Goal: Task Accomplishment & Management: Use online tool/utility

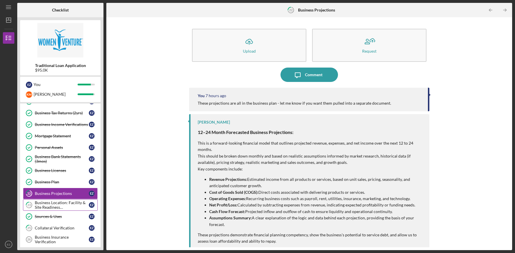
scroll to position [81, 0]
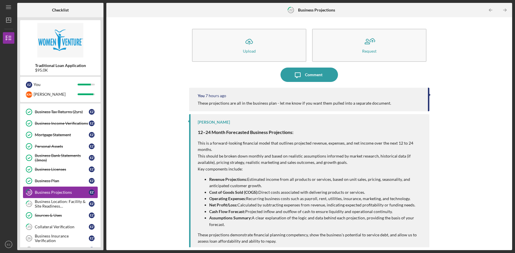
click at [70, 190] on link "22 Business Projections E Z" at bounding box center [60, 192] width 75 height 11
click at [73, 207] on div "Business Location: Facility & Site Readiness Documentation" at bounding box center [62, 203] width 54 height 9
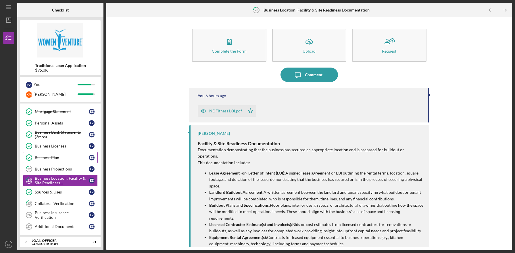
scroll to position [121, 0]
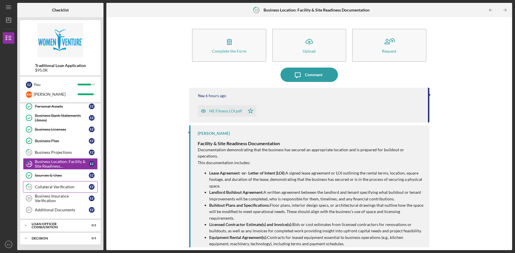
click at [69, 187] on div "Collateral Verification" at bounding box center [62, 187] width 54 height 5
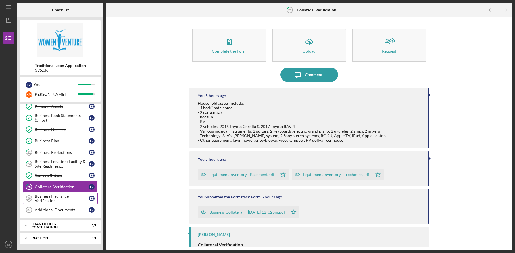
click at [68, 198] on div "Business Insurance Verification" at bounding box center [62, 198] width 54 height 9
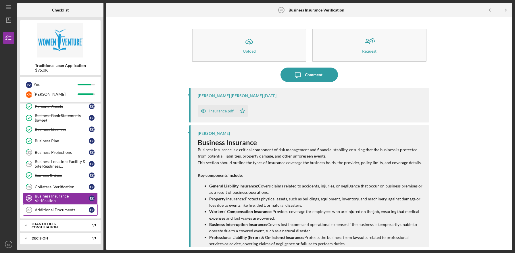
click at [67, 210] on div "Additional Documents" at bounding box center [62, 210] width 54 height 5
